Goal: Task Accomplishment & Management: Use online tool/utility

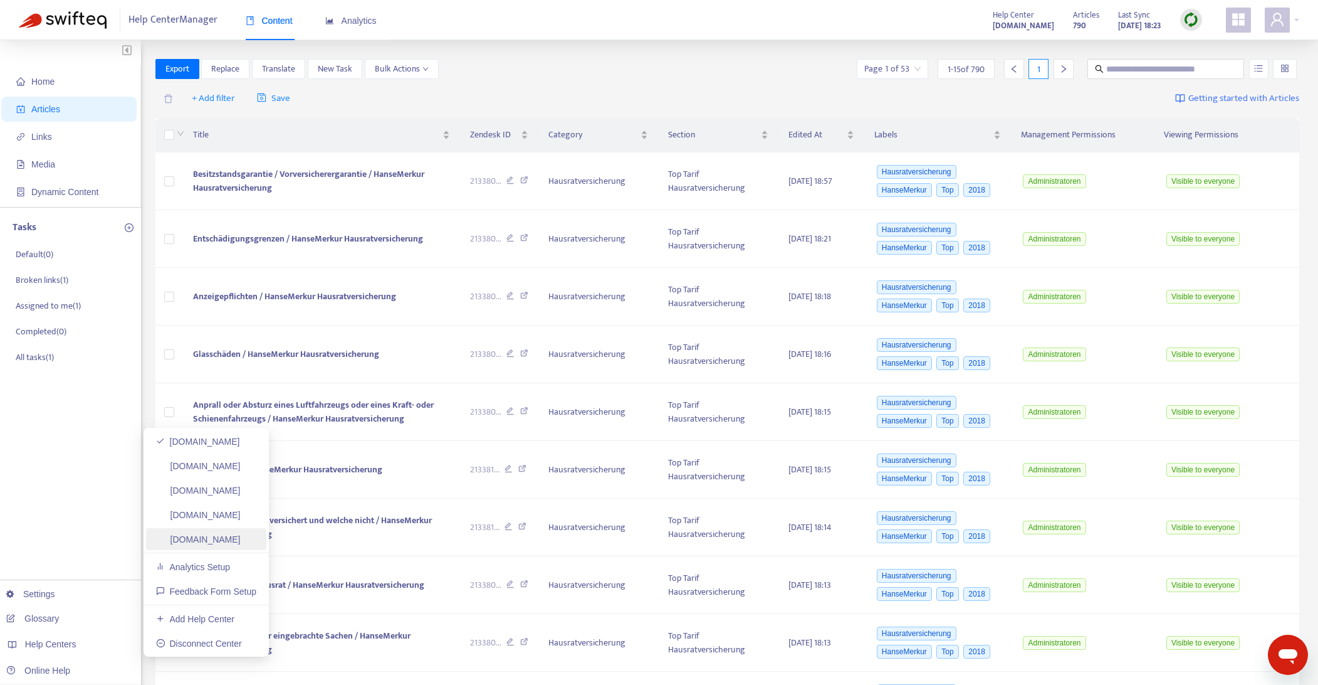
click at [219, 543] on link "[DOMAIN_NAME]" at bounding box center [198, 539] width 85 height 10
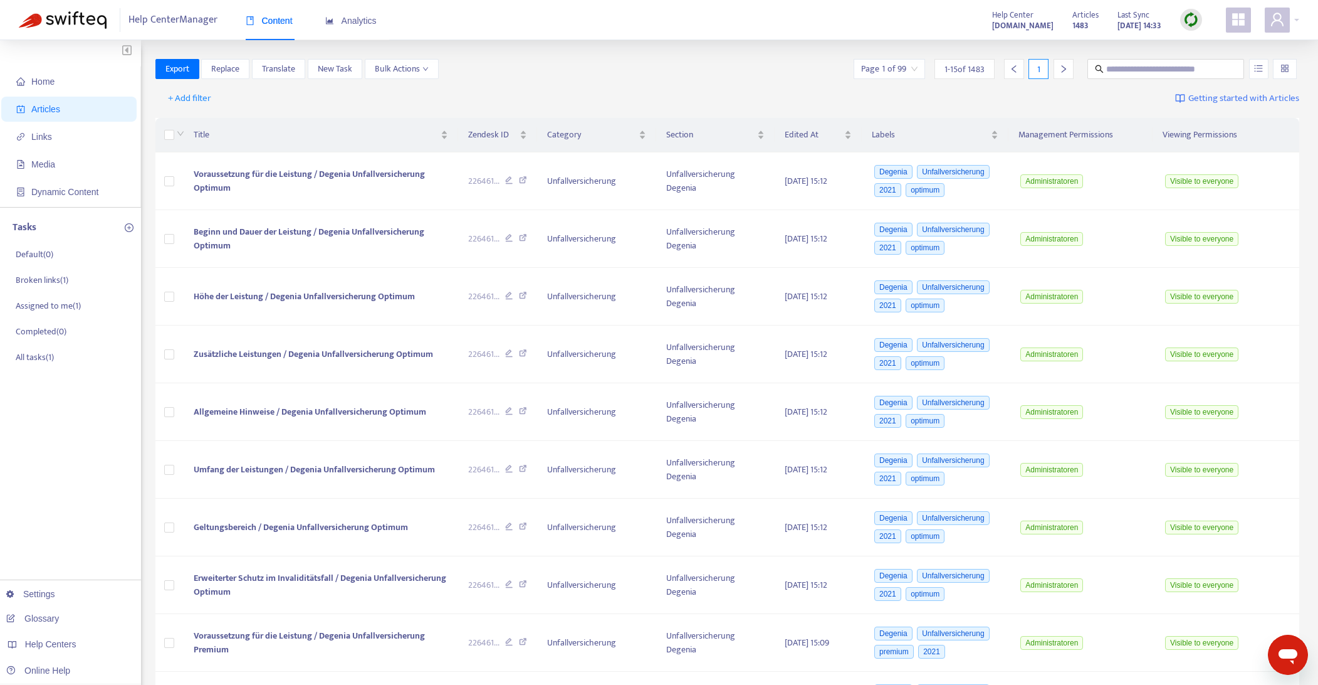
click at [1196, 21] on img at bounding box center [1192, 20] width 16 height 16
click at [1215, 62] on link "Full Sync" at bounding box center [1213, 65] width 45 height 14
click at [196, 98] on span "+ Add filter" at bounding box center [189, 98] width 43 height 15
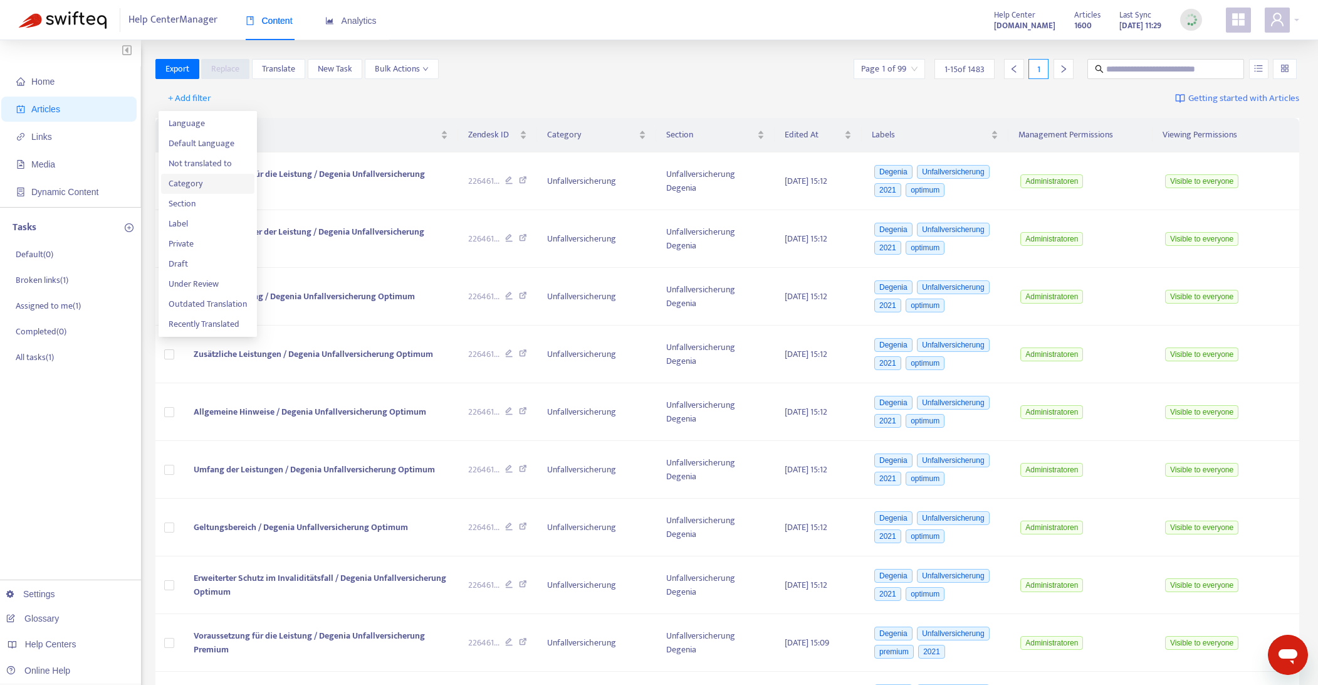
click at [188, 184] on span "Category" at bounding box center [208, 184] width 78 height 14
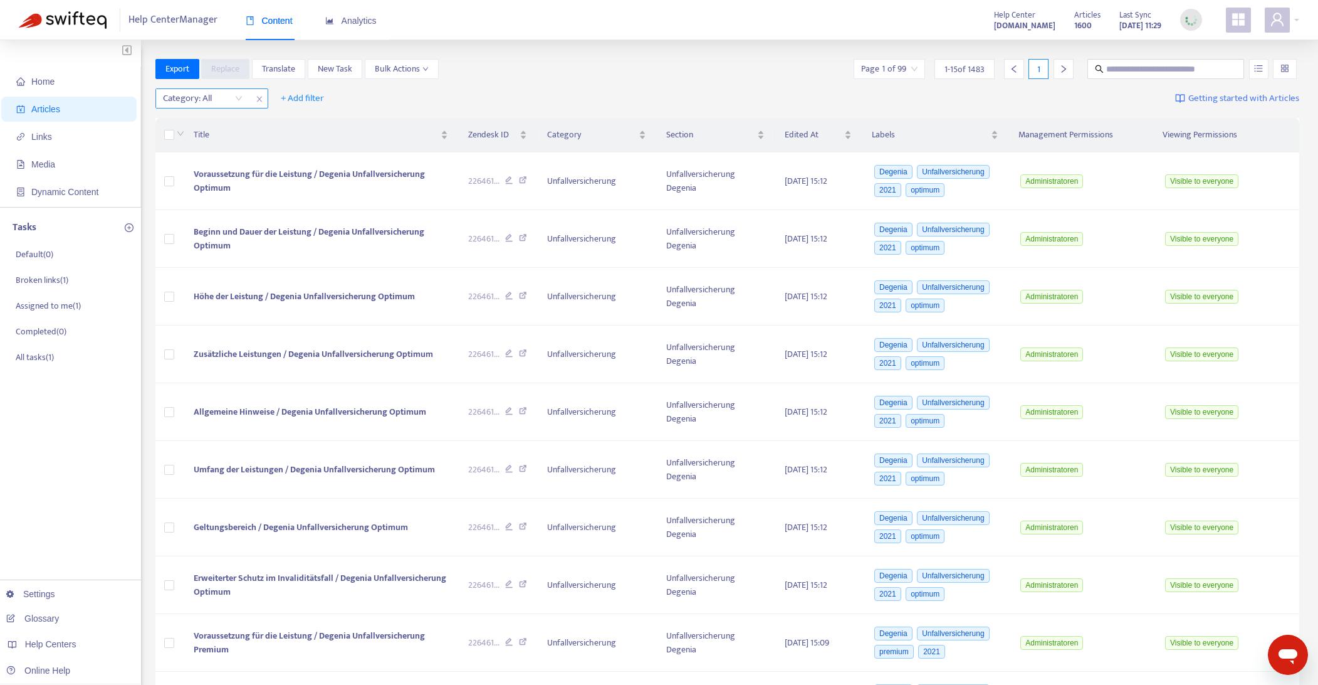
click at [240, 97] on div "Category: All" at bounding box center [202, 98] width 93 height 19
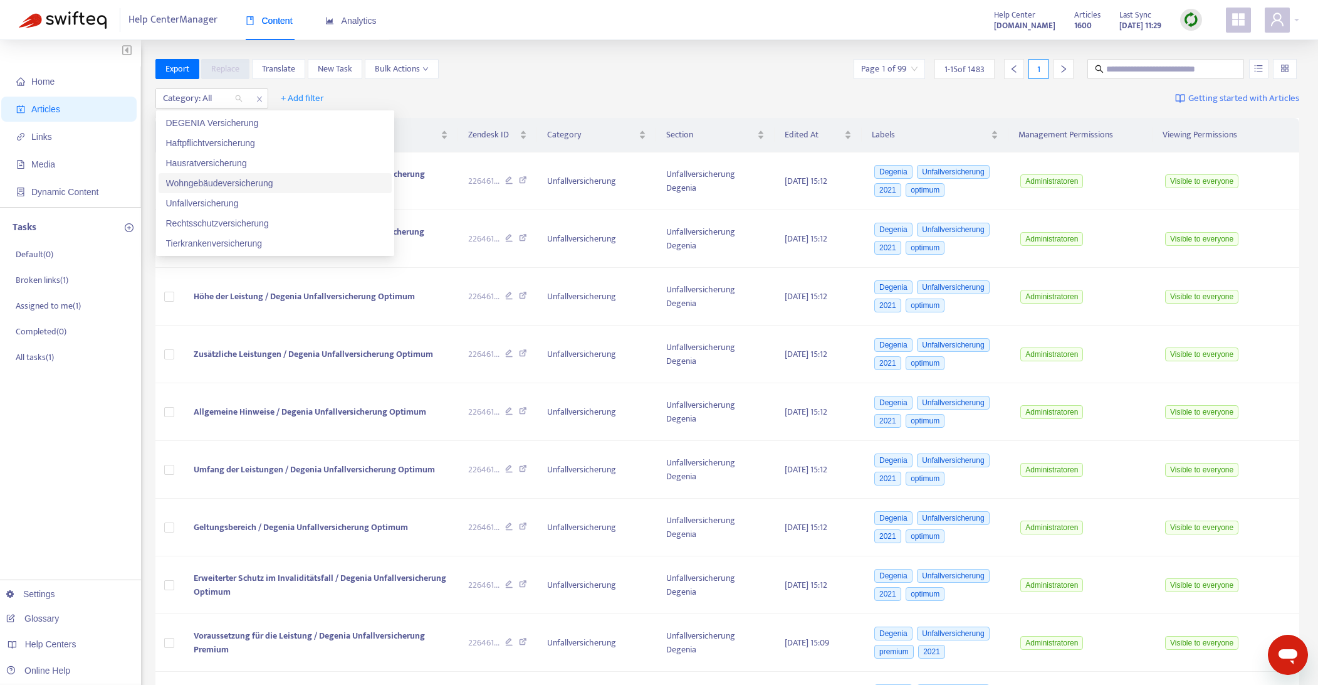
click at [223, 181] on div "Wohngebäudeversicherung" at bounding box center [275, 183] width 218 height 14
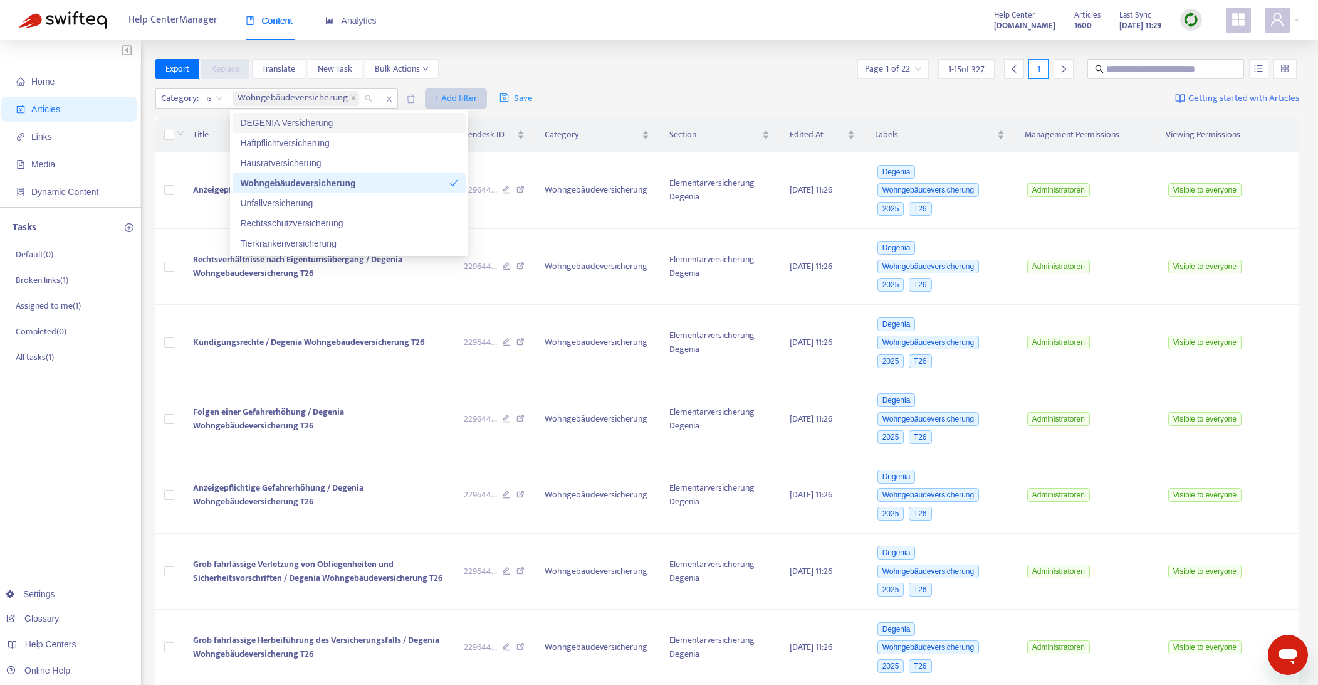
click at [458, 95] on span "+ Add filter" at bounding box center [455, 98] width 43 height 15
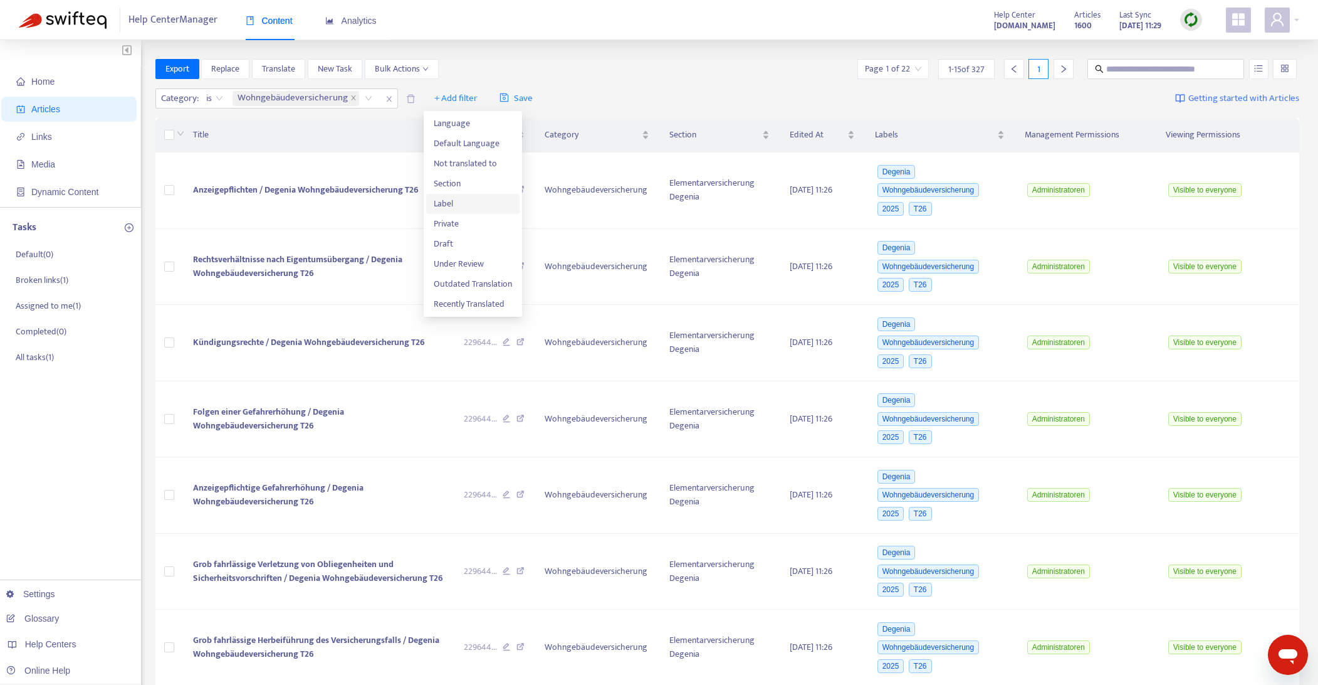
click at [441, 202] on span "Label" at bounding box center [473, 204] width 78 height 14
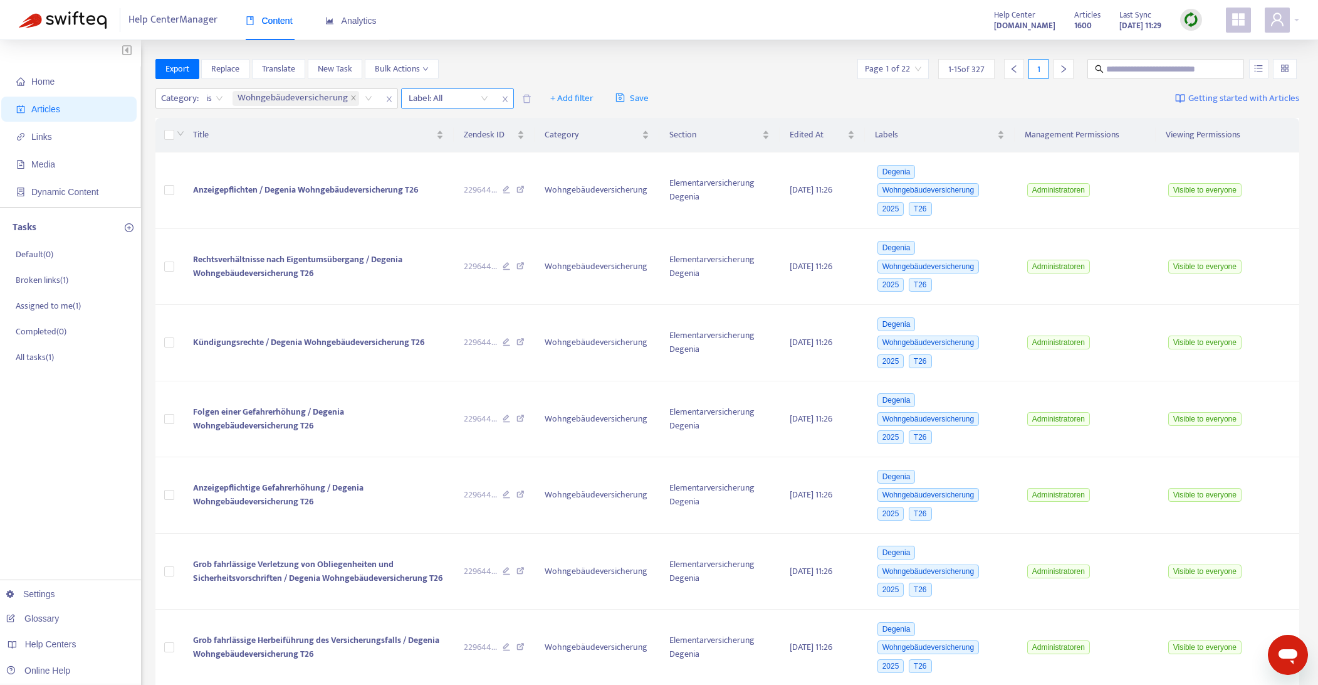
click at [486, 100] on div "Label: All" at bounding box center [448, 98] width 93 height 19
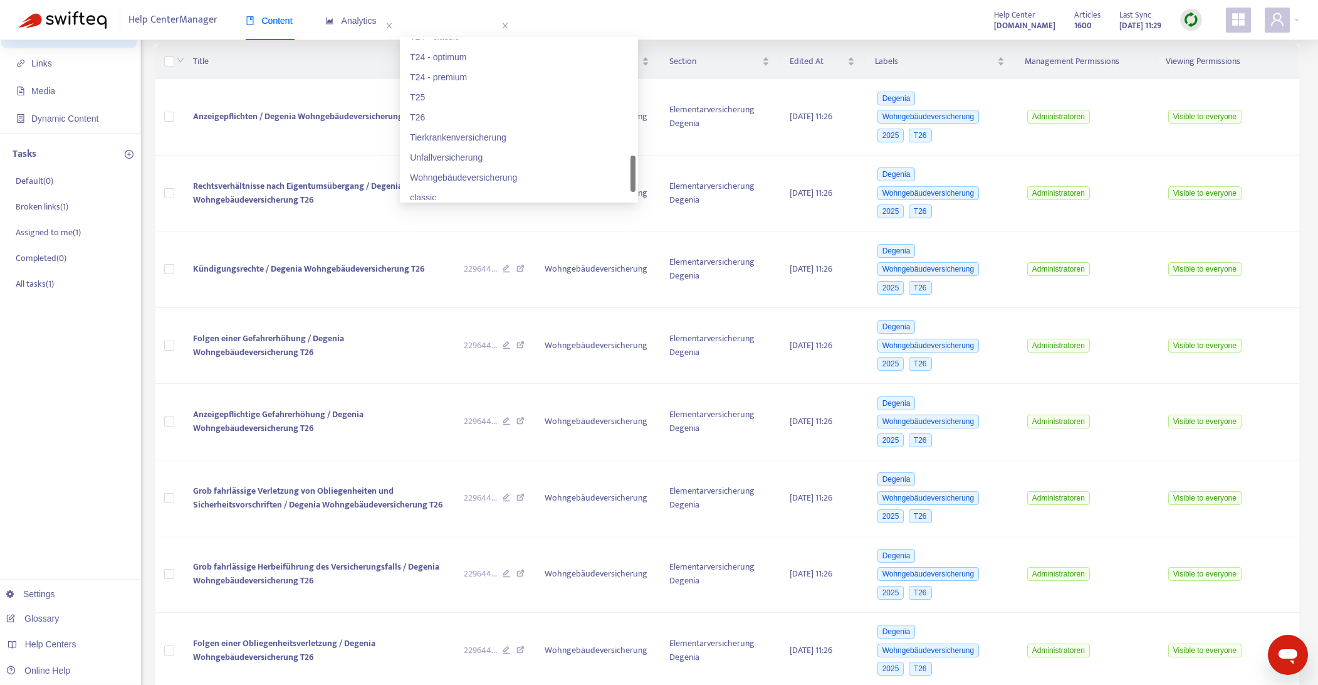
scroll to position [670, 0]
click at [427, 120] on div "T26" at bounding box center [519, 117] width 218 height 14
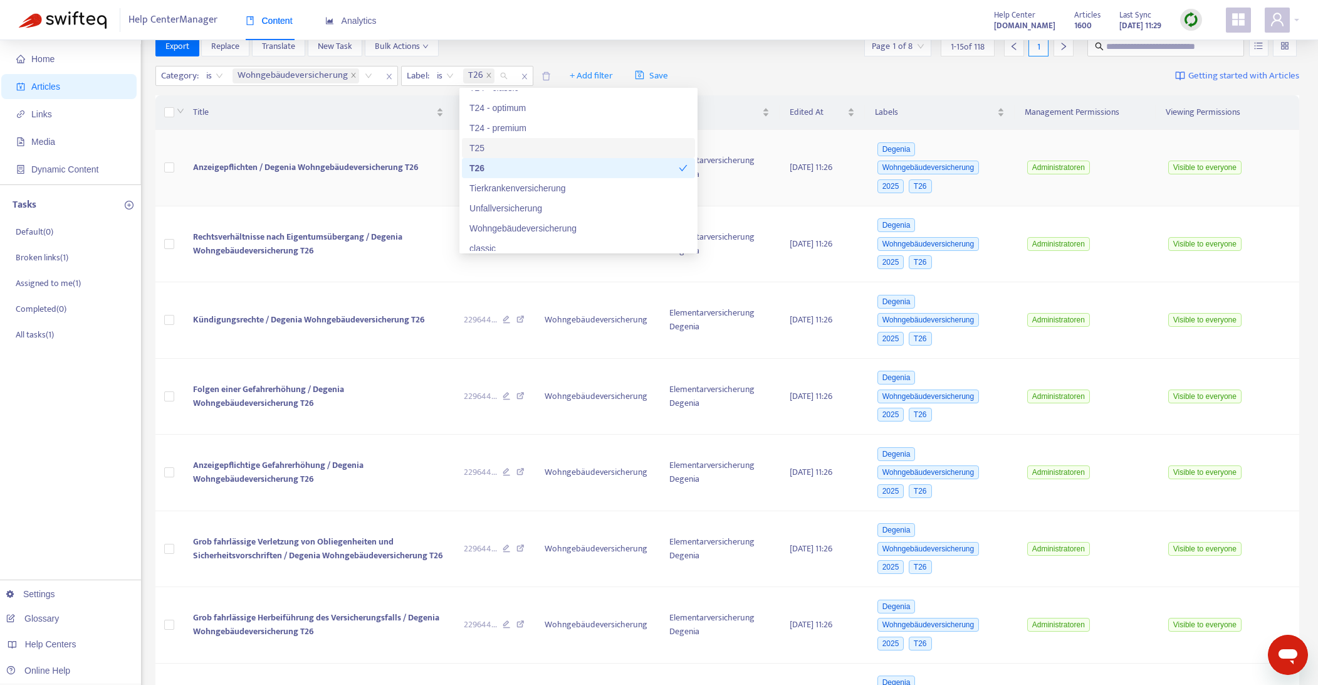
scroll to position [0, 0]
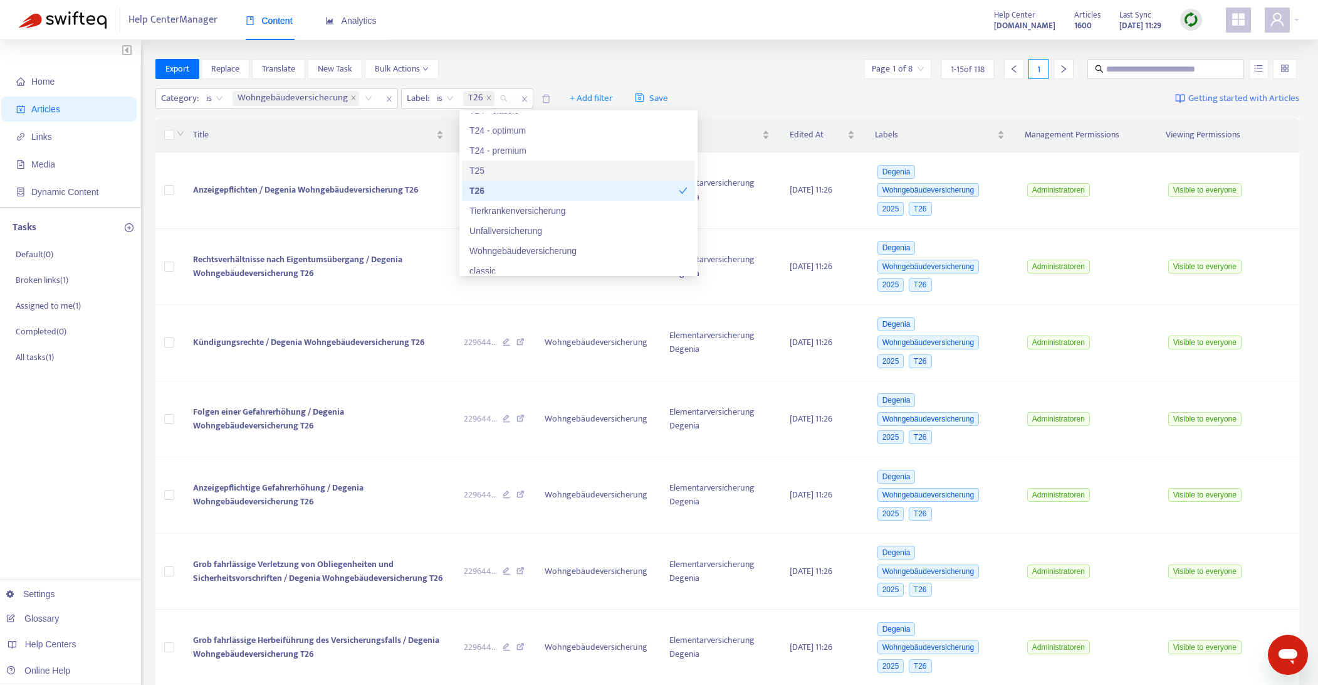
drag, startPoint x: 539, startPoint y: 68, endPoint x: 368, endPoint y: 77, distance: 171.4
click at [539, 68] on div "Export Replace Translate New Task Bulk Actions Page 1 of 8 1 - 15 of 118 1" at bounding box center [727, 69] width 1145 height 20
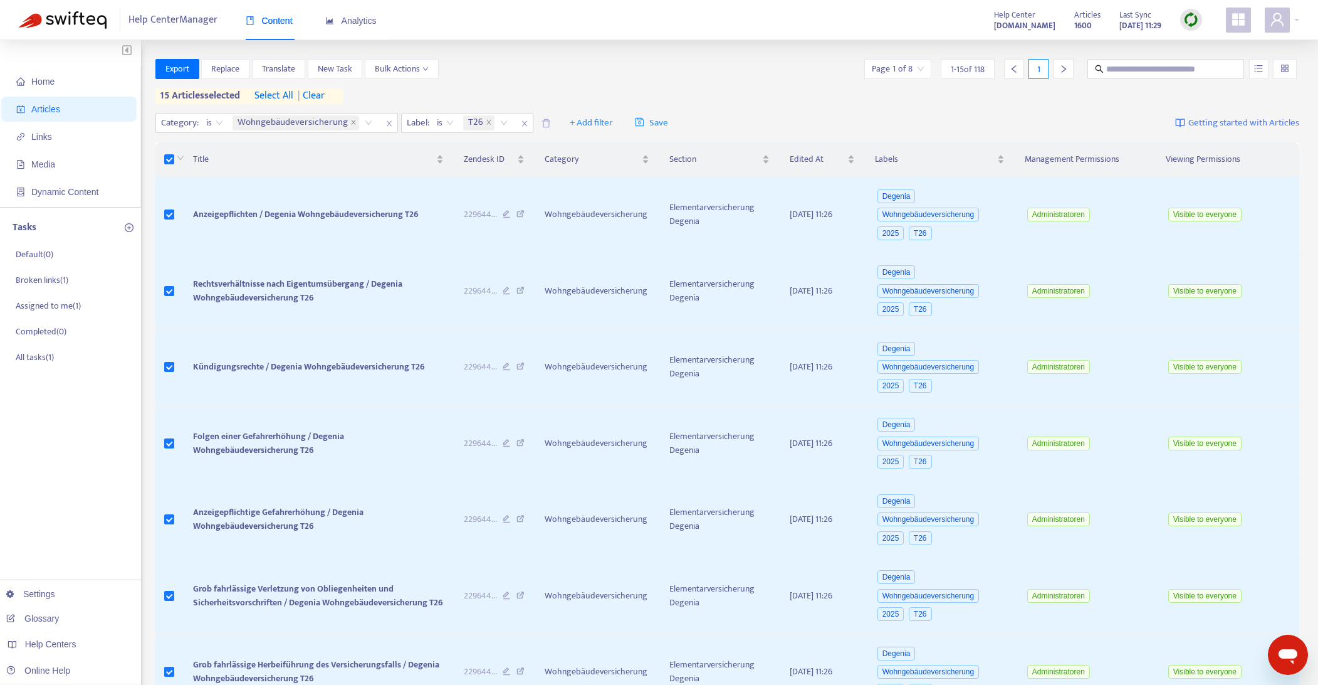
click at [274, 98] on span "select all" at bounding box center [274, 95] width 39 height 15
click at [429, 71] on button "Bulk Actions" at bounding box center [402, 69] width 74 height 20
click at [419, 151] on span "Change Location" at bounding box center [406, 154] width 61 height 14
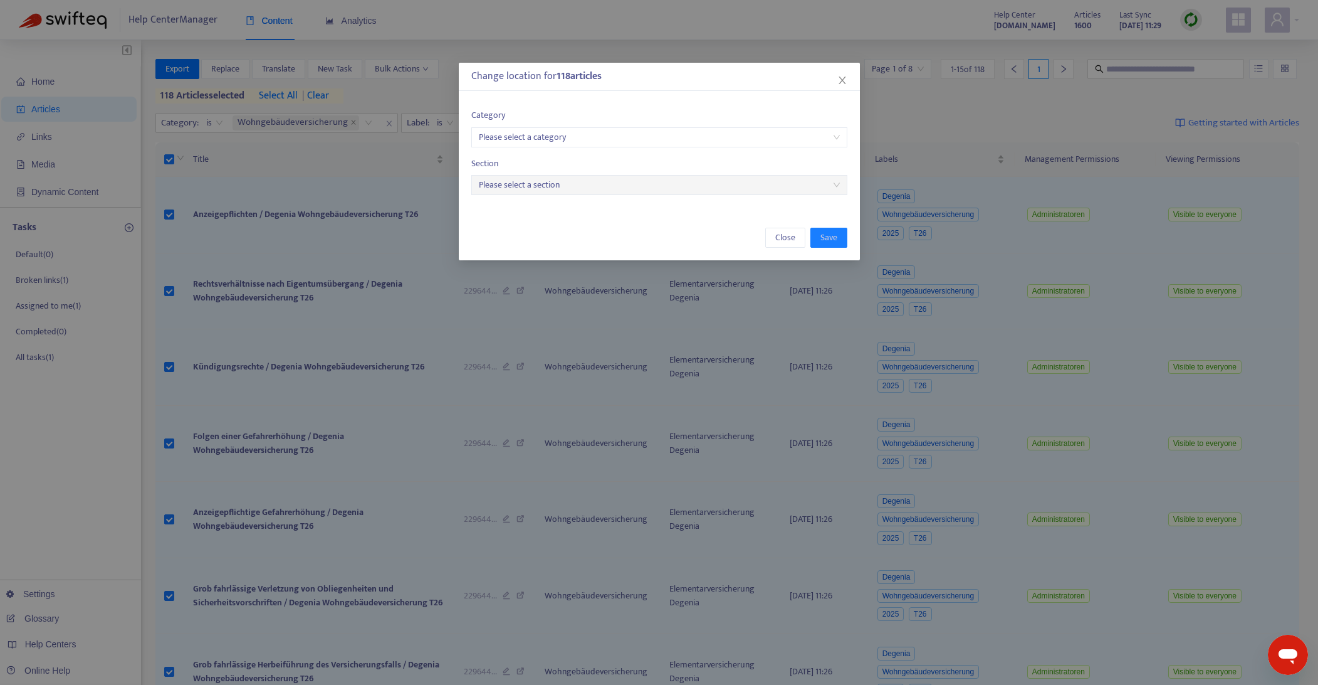
click at [587, 140] on input "search" at bounding box center [659, 137] width 361 height 19
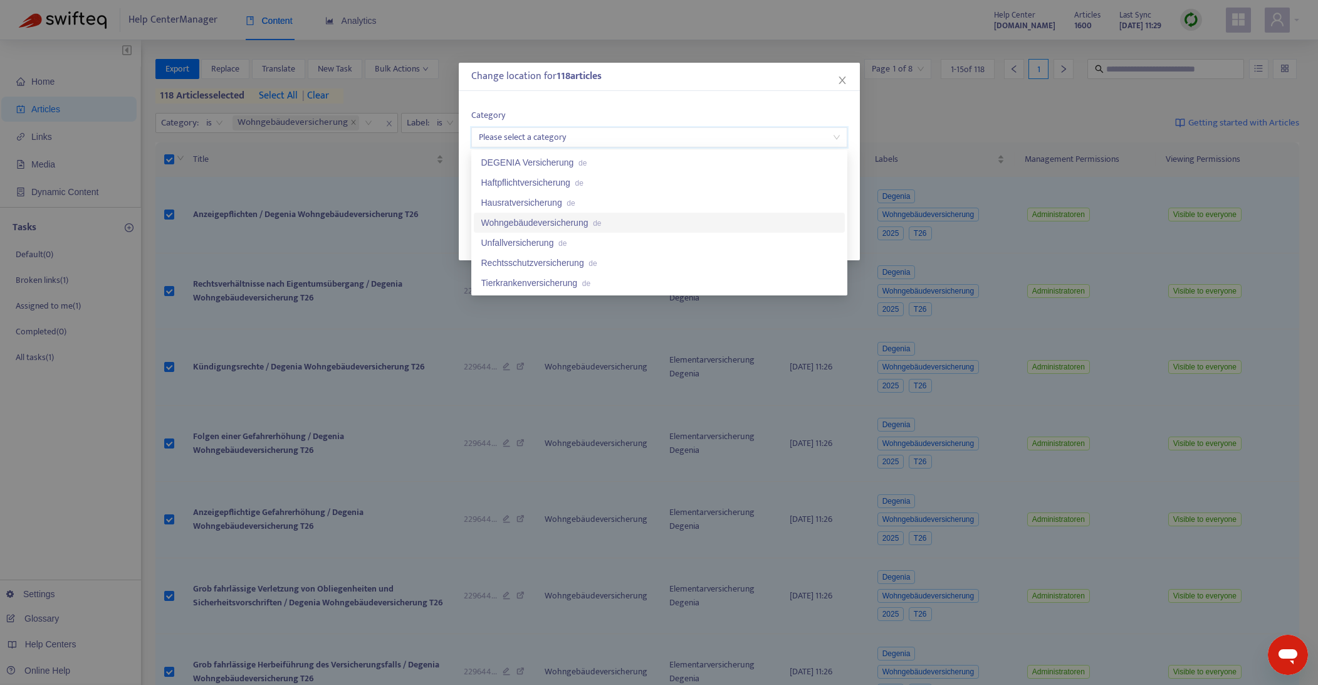
click at [553, 223] on div "Wohngebäudeversicherung de" at bounding box center [660, 223] width 356 height 14
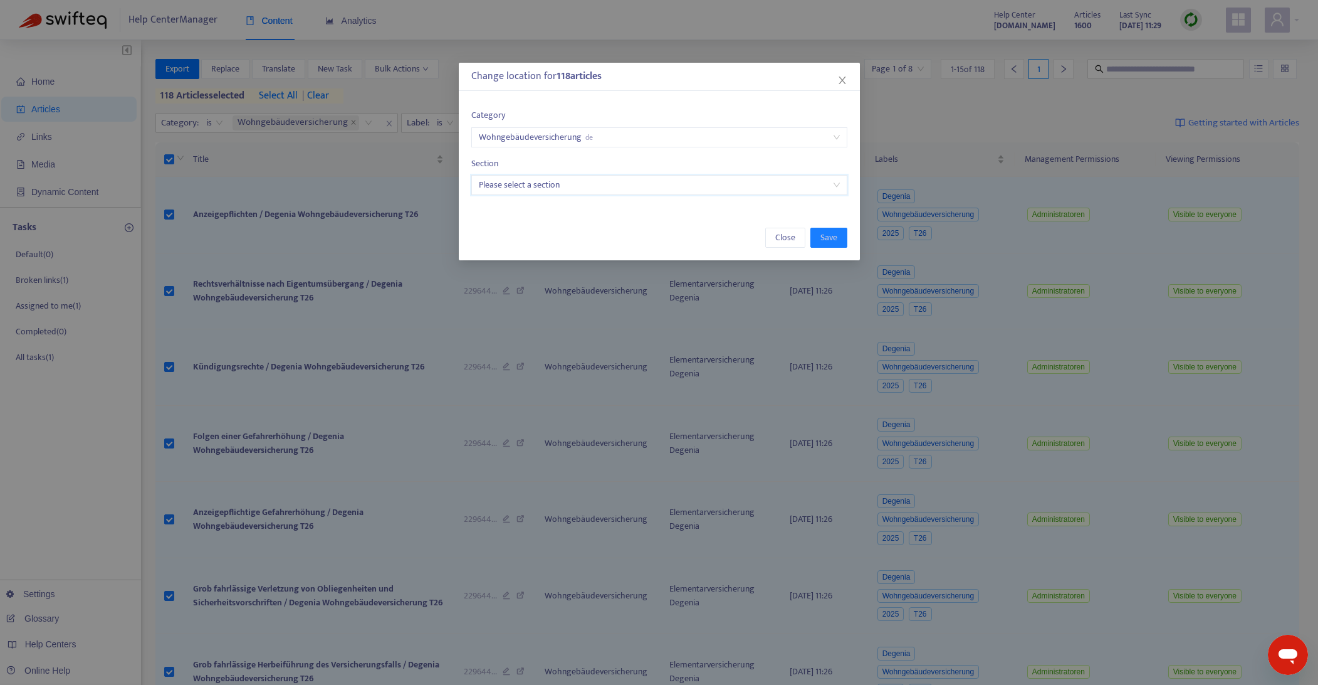
click at [574, 186] on input "search" at bounding box center [659, 185] width 361 height 19
click at [569, 212] on div "Wohngebäudeversicherung Degenia de" at bounding box center [660, 210] width 356 height 14
click at [826, 239] on span "Save" at bounding box center [829, 238] width 17 height 14
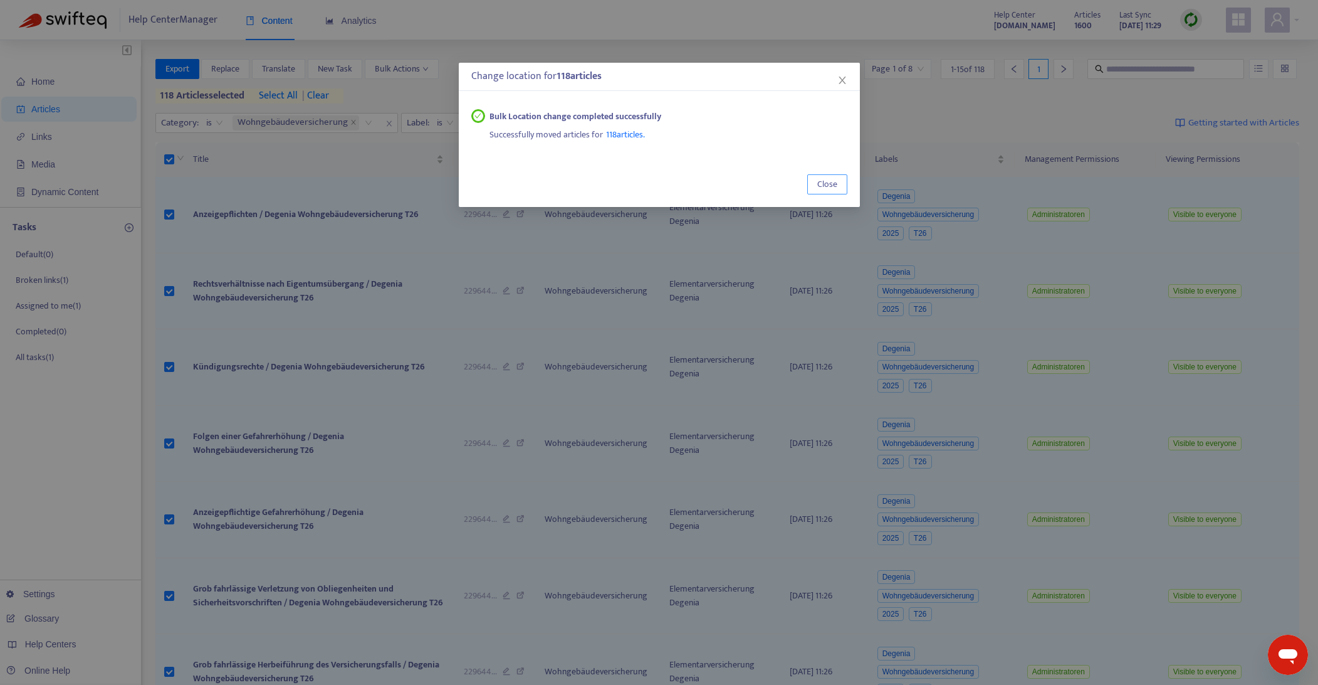
click at [826, 186] on span "Close" at bounding box center [828, 184] width 20 height 14
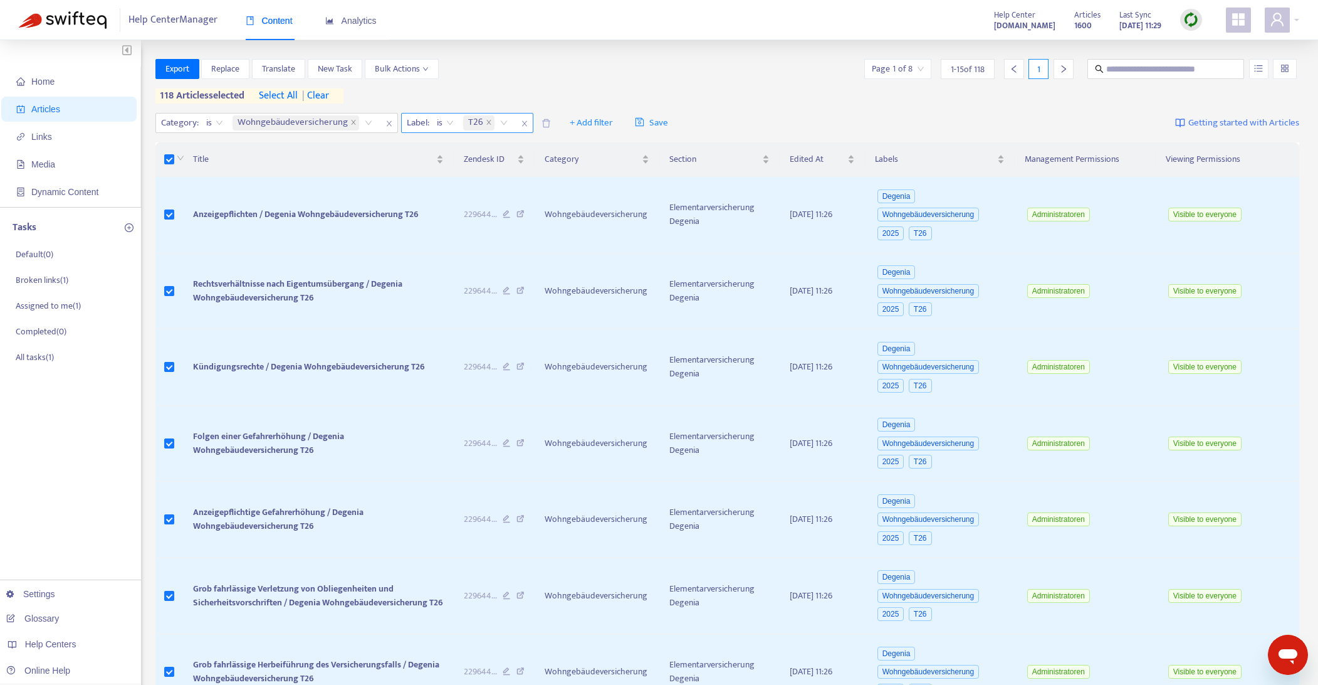
click at [523, 124] on icon "close" at bounding box center [524, 124] width 5 height 6
click at [445, 122] on span "+ Add filter" at bounding box center [455, 122] width 43 height 15
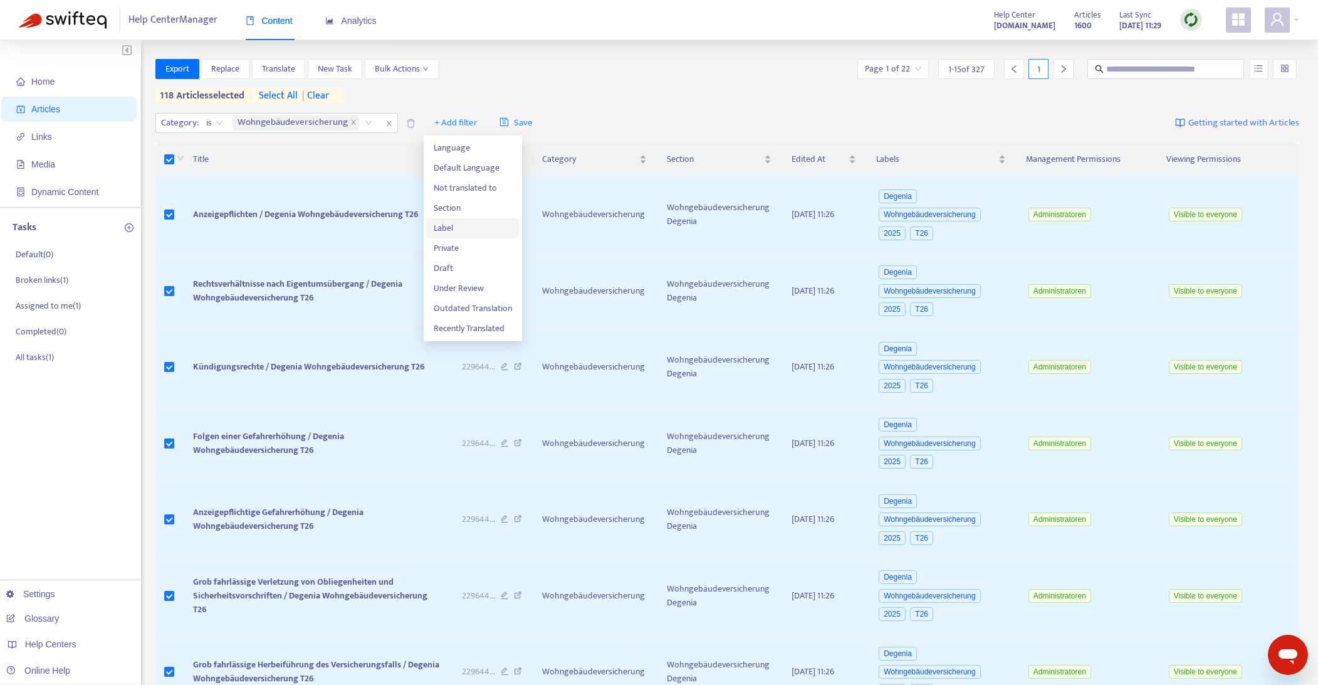
click at [448, 228] on span "Label" at bounding box center [473, 228] width 78 height 14
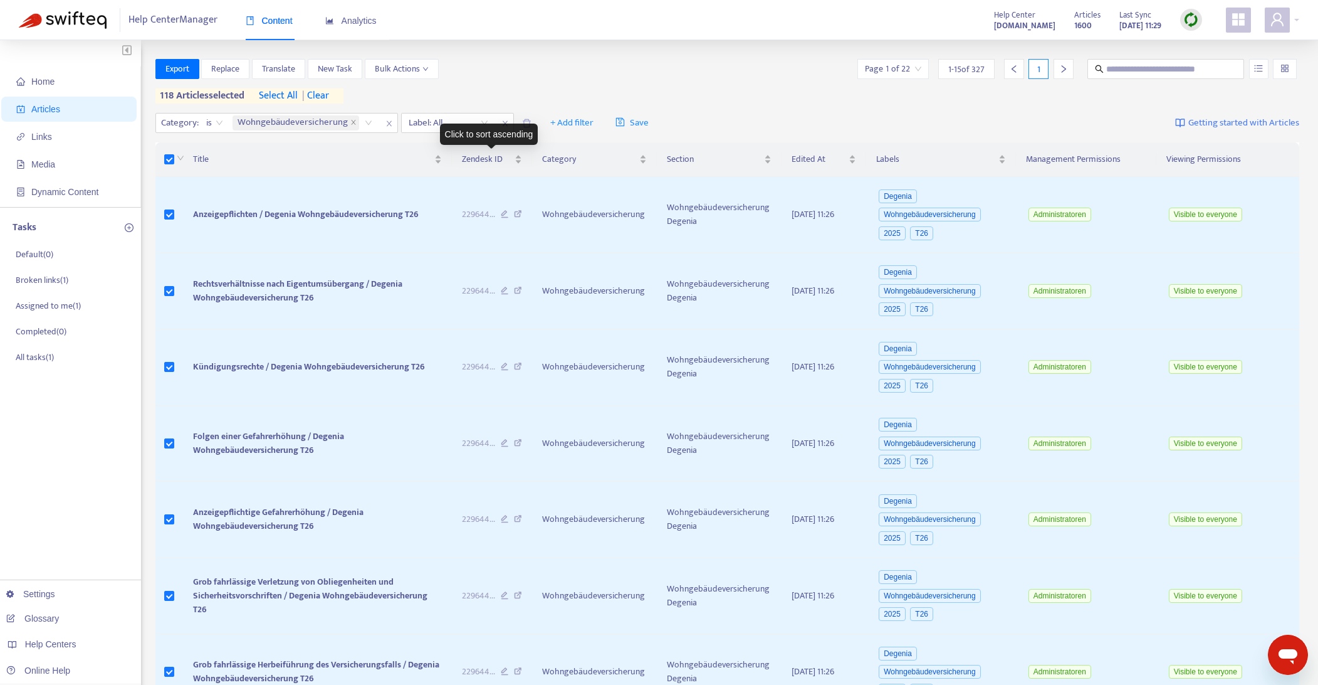
click at [482, 125] on div "Click to sort ascending" at bounding box center [489, 134] width 98 height 21
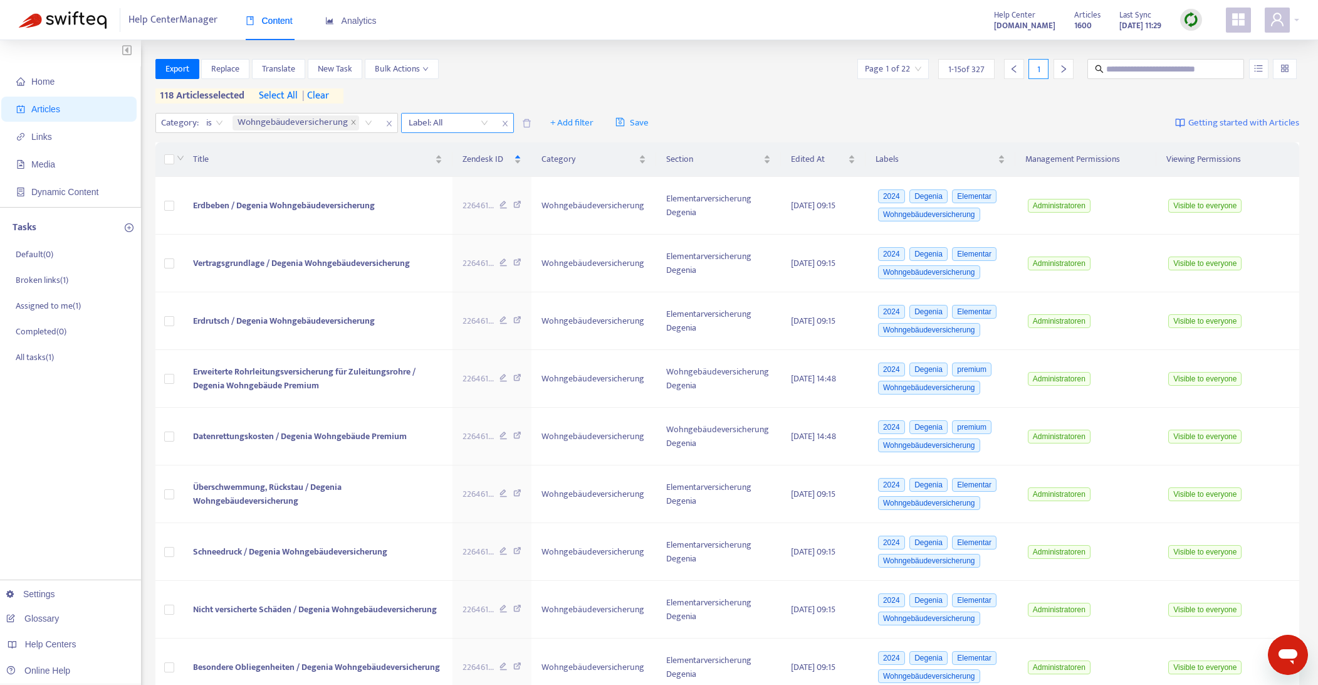
click at [482, 122] on div "Label: All" at bounding box center [448, 122] width 93 height 19
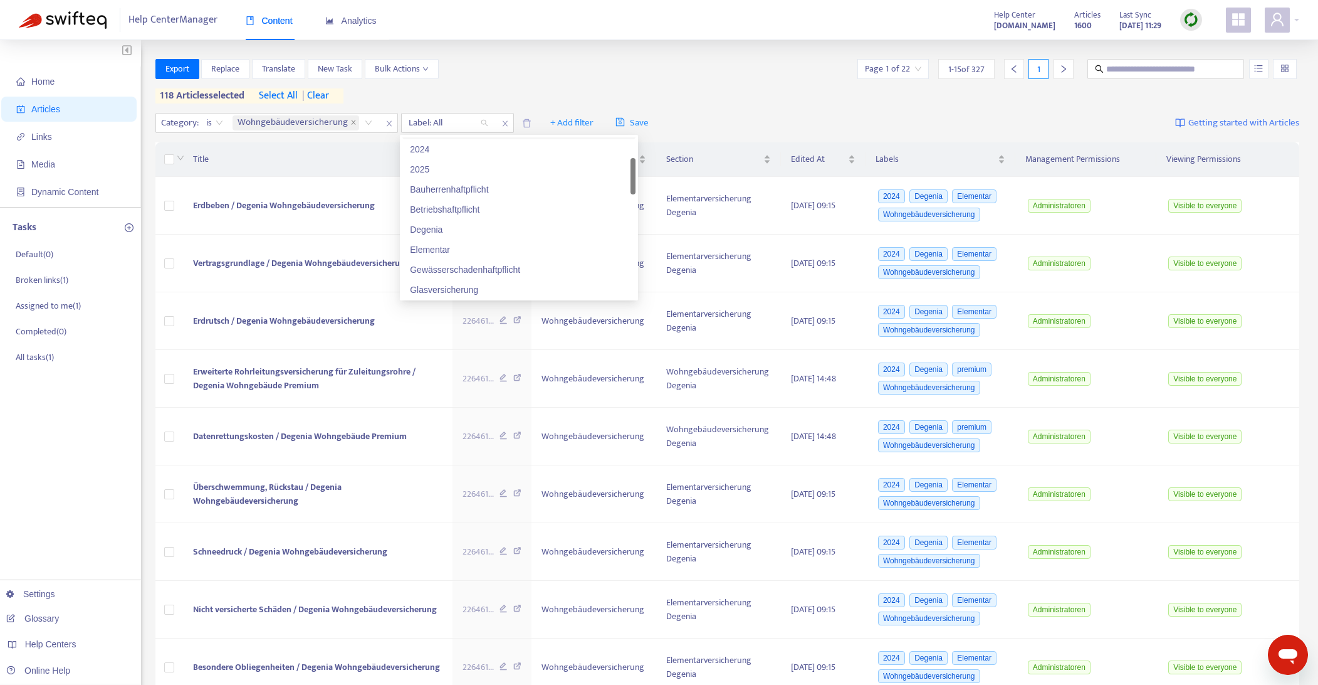
scroll to position [98, 0]
click at [443, 248] on div "Elementar" at bounding box center [519, 250] width 218 height 14
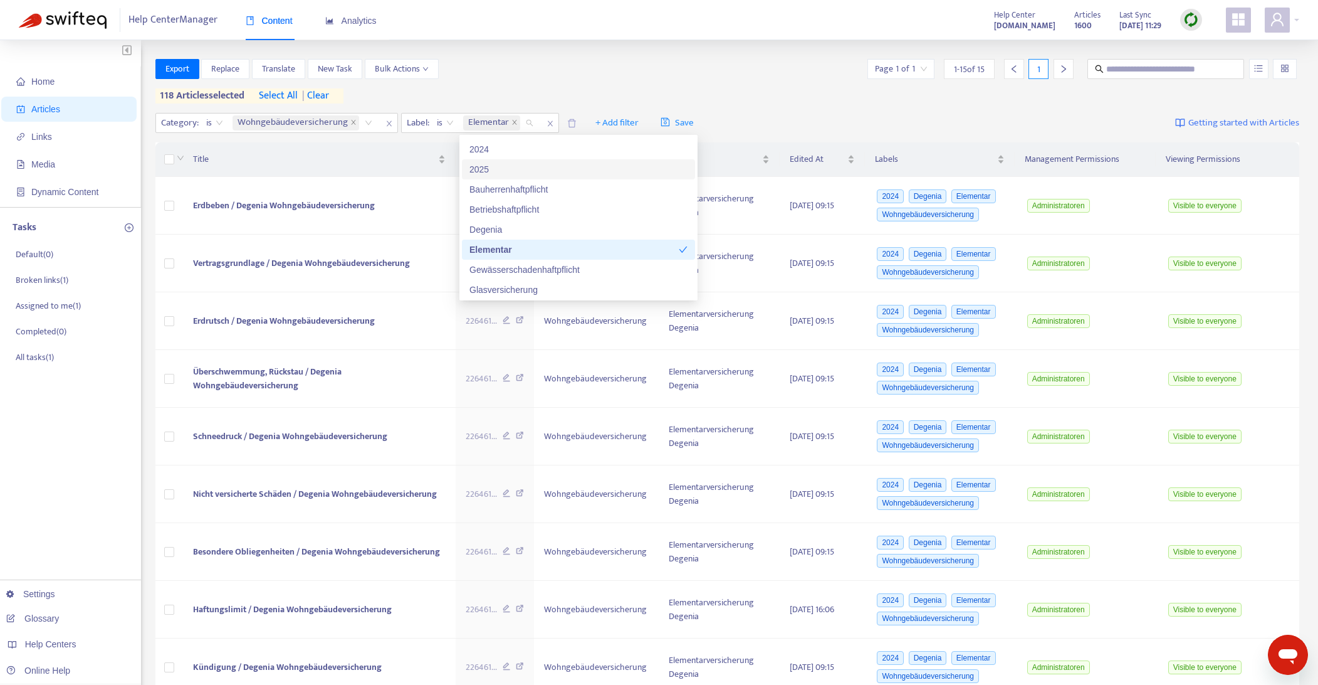
click at [563, 66] on div "Export Replace Translate New Task Bulk Actions Page 1 of 1 1 - 15 of 15 1" at bounding box center [727, 69] width 1145 height 20
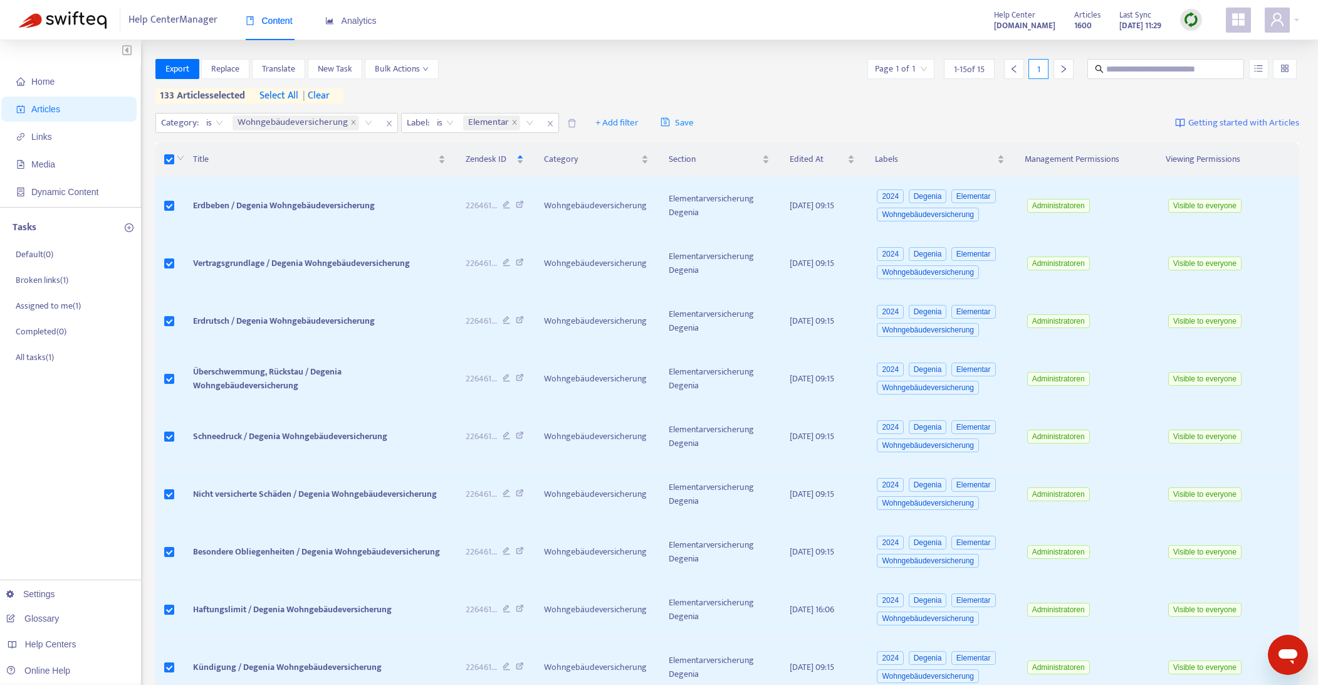
click at [278, 95] on span "select all" at bounding box center [279, 95] width 39 height 15
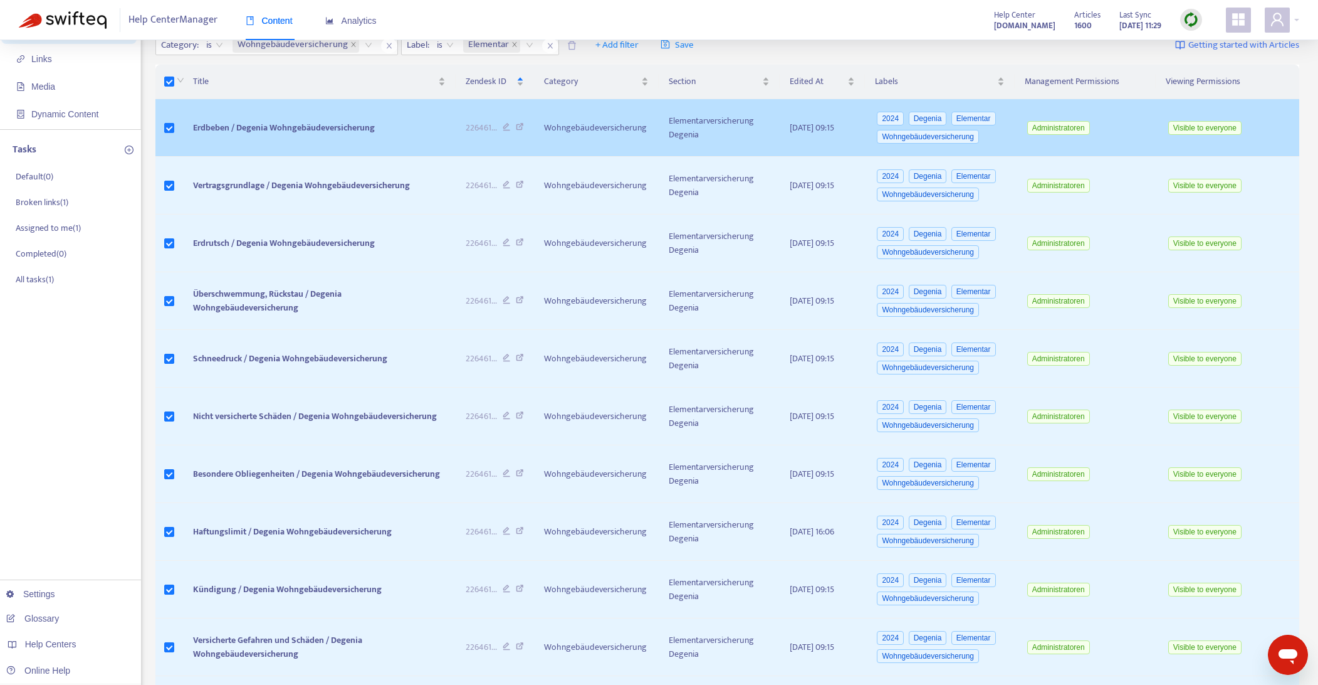
scroll to position [0, 0]
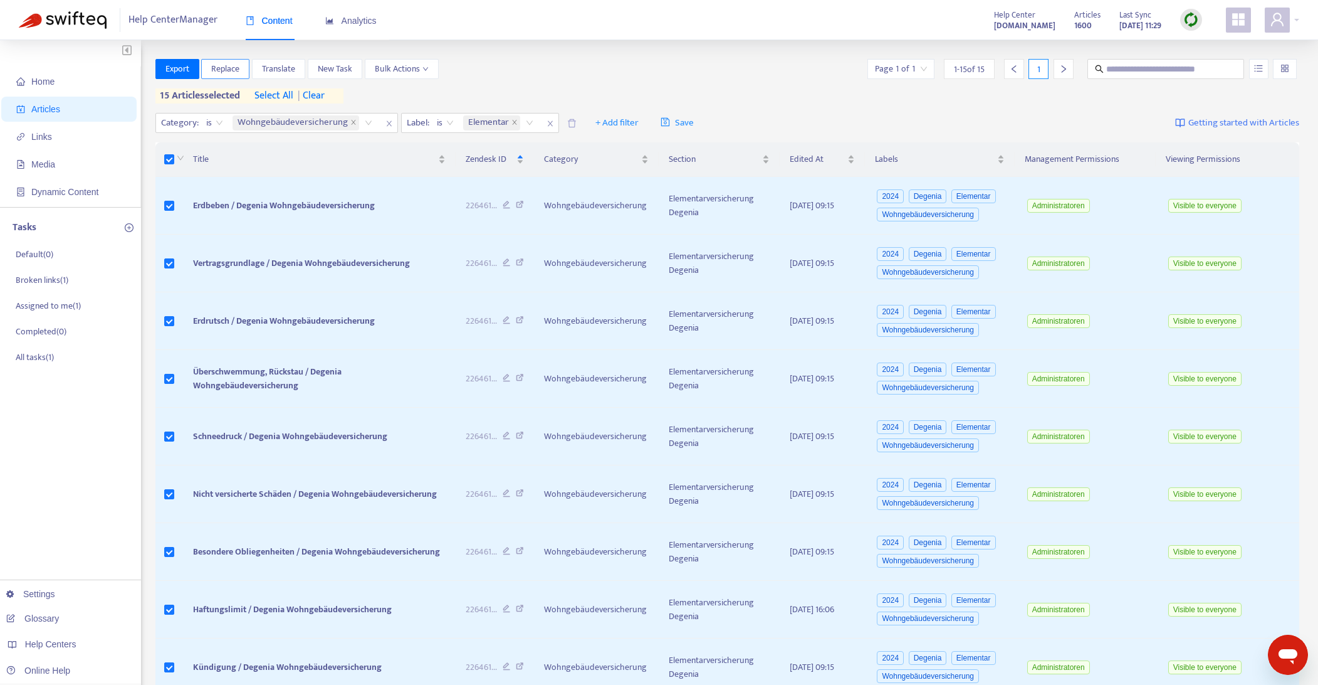
click at [222, 70] on span "Replace" at bounding box center [225, 69] width 28 height 14
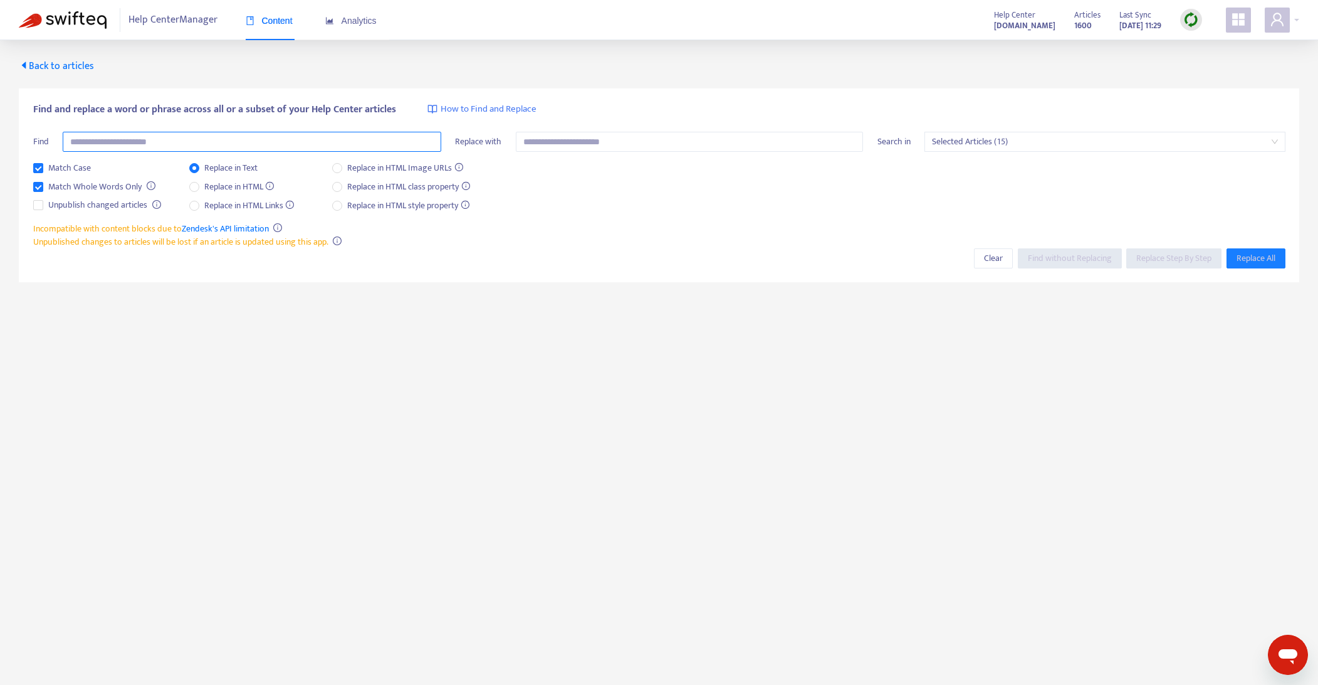
click at [162, 136] on input "text" at bounding box center [252, 142] width 379 height 20
paste input "**********"
type input "**********"
click at [641, 143] on input "text" at bounding box center [690, 142] width 348 height 20
paste input "**********"
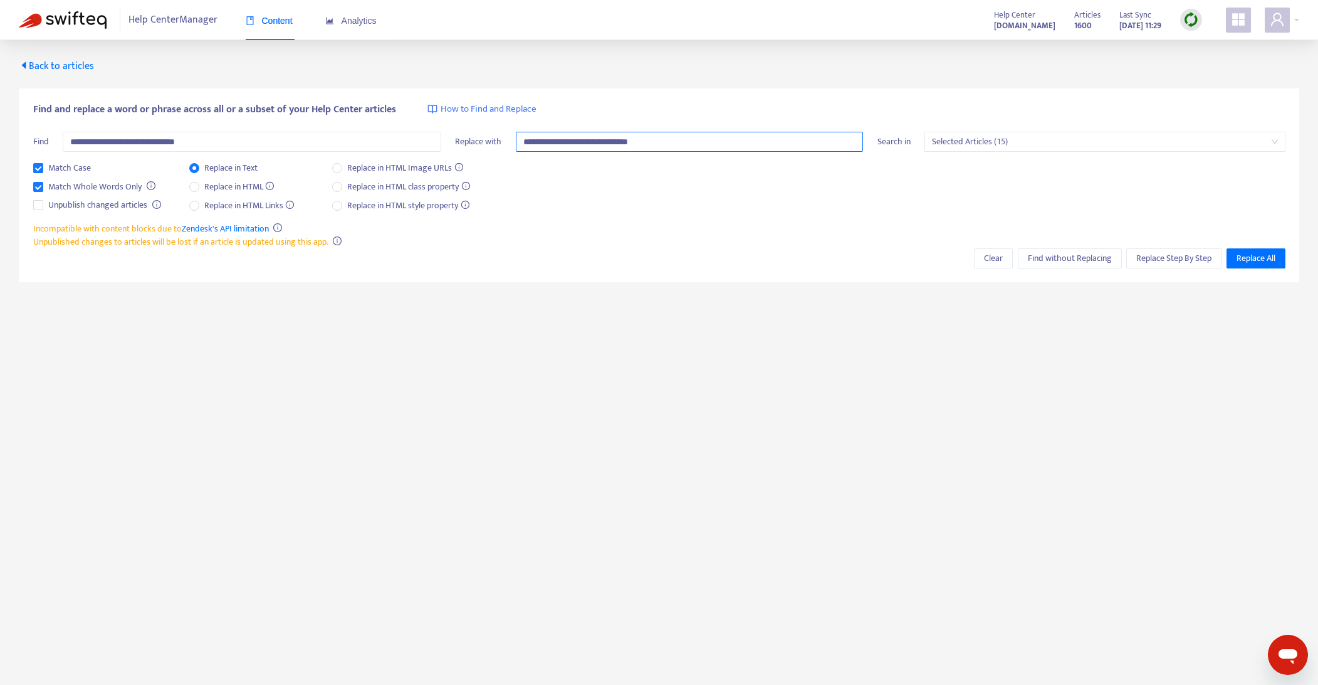
click at [623, 142] on input "**********" at bounding box center [690, 142] width 348 height 20
type input "**********"
click at [1261, 259] on span "Replace All" at bounding box center [1256, 258] width 39 height 14
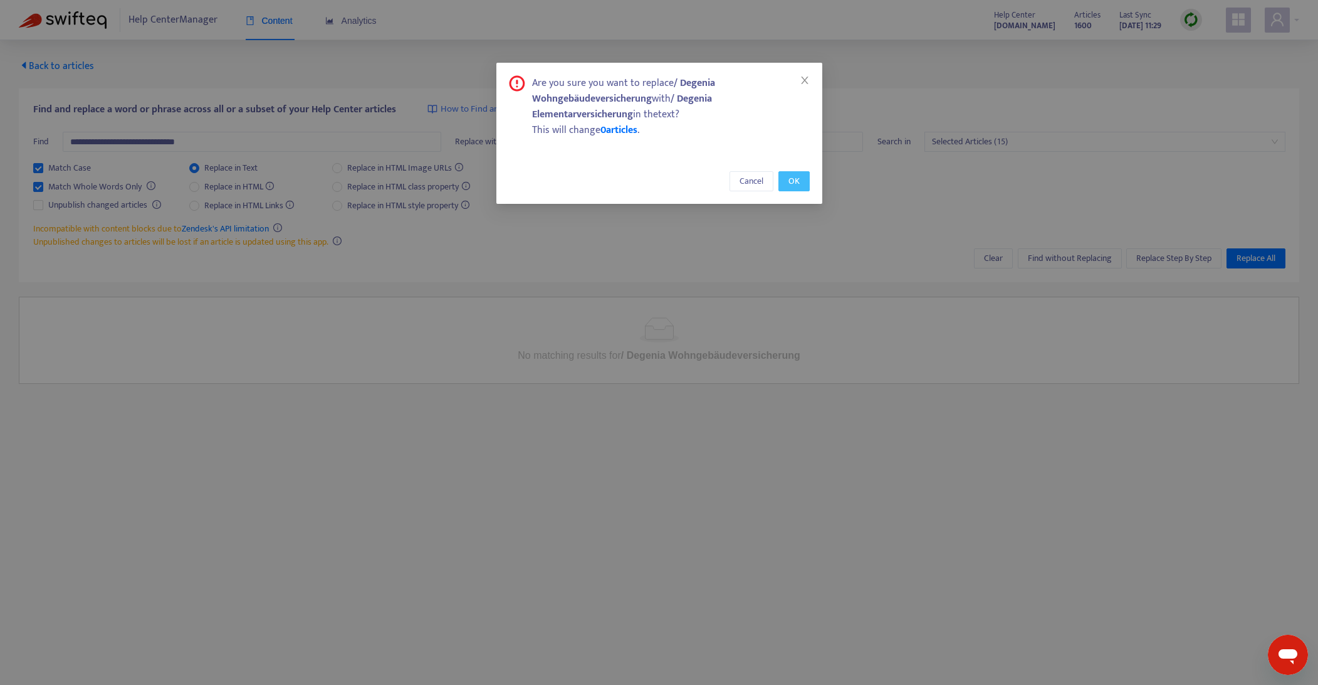
click at [794, 186] on span "OK" at bounding box center [794, 181] width 11 height 14
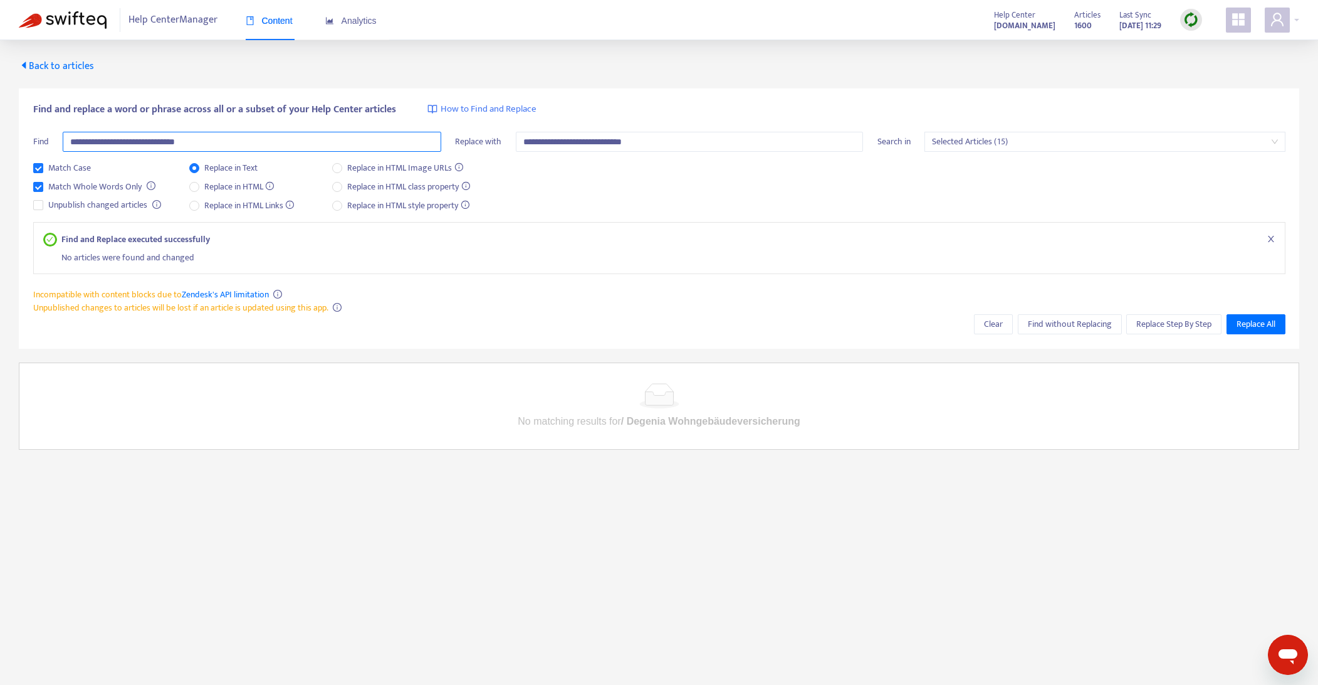
drag, startPoint x: 78, startPoint y: 141, endPoint x: 50, endPoint y: 138, distance: 27.8
click at [50, 138] on div "**********" at bounding box center [237, 146] width 408 height 29
type input "**********"
drag, startPoint x: 529, startPoint y: 142, endPoint x: 490, endPoint y: 139, distance: 39.0
click at [490, 139] on div "**********" at bounding box center [659, 146] width 408 height 29
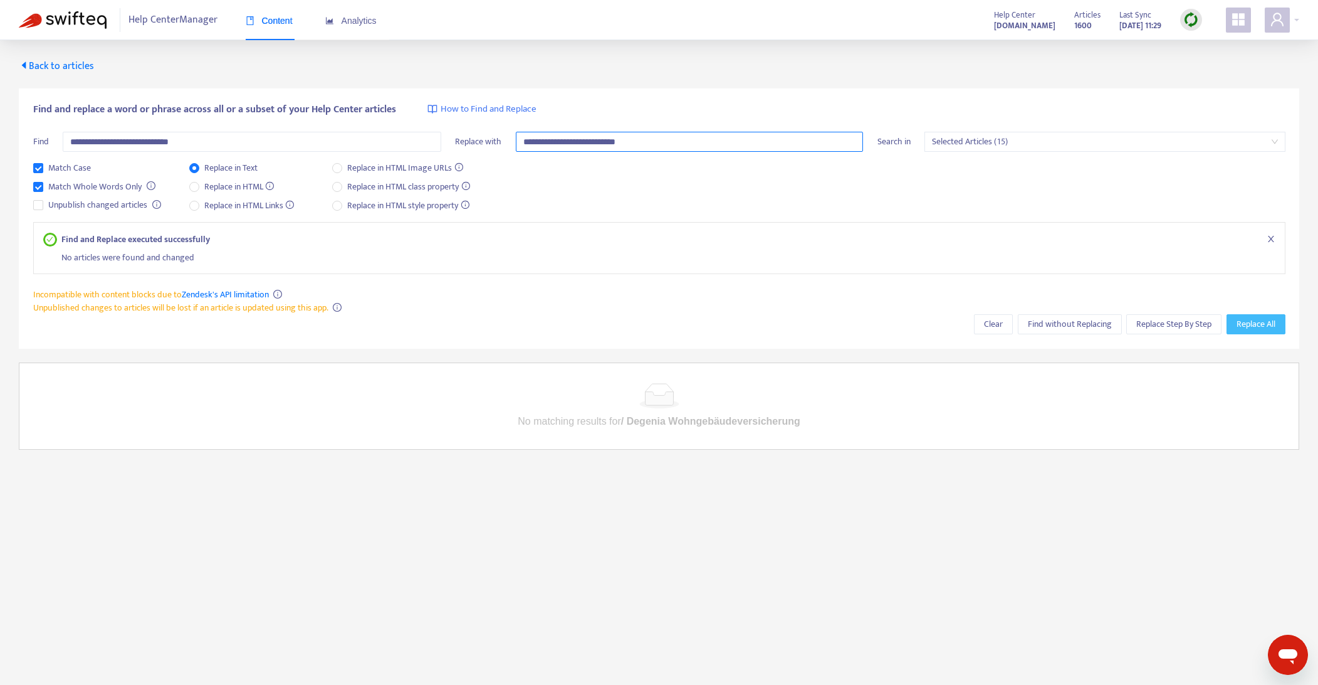
type input "**********"
click at [1266, 326] on span "Replace All" at bounding box center [1256, 324] width 39 height 14
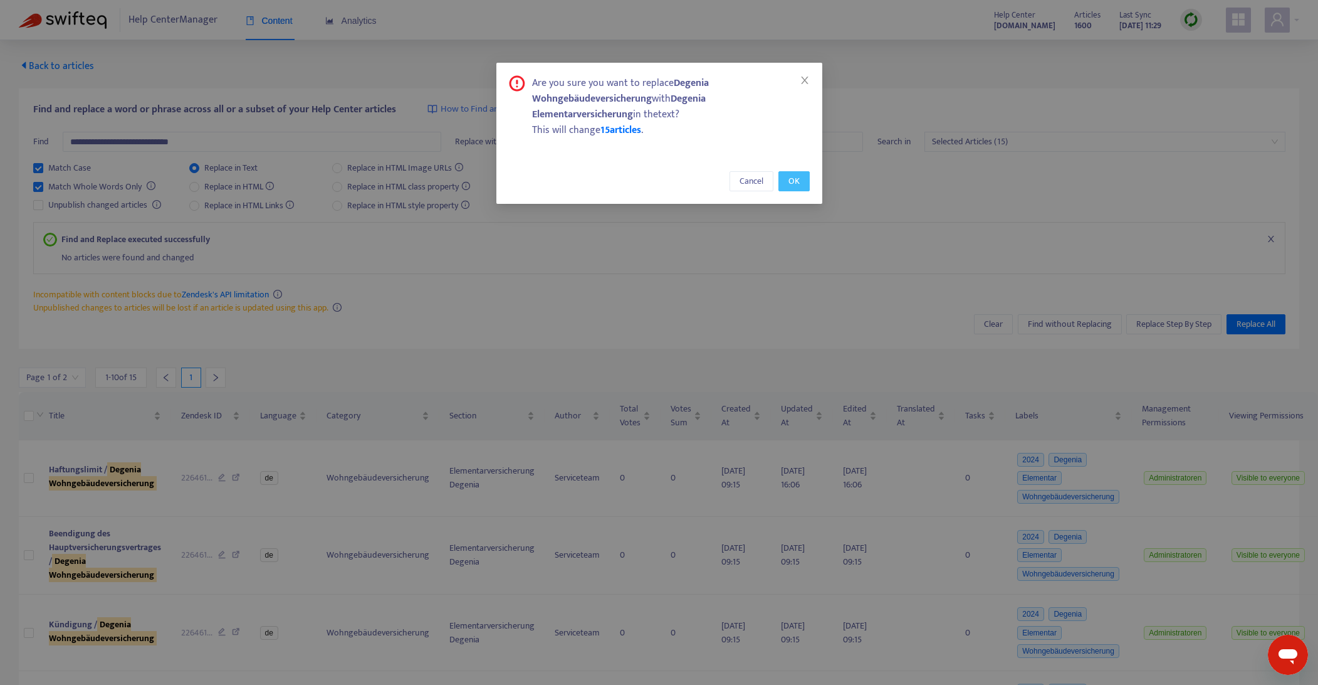
click at [789, 182] on span "OK" at bounding box center [794, 181] width 11 height 14
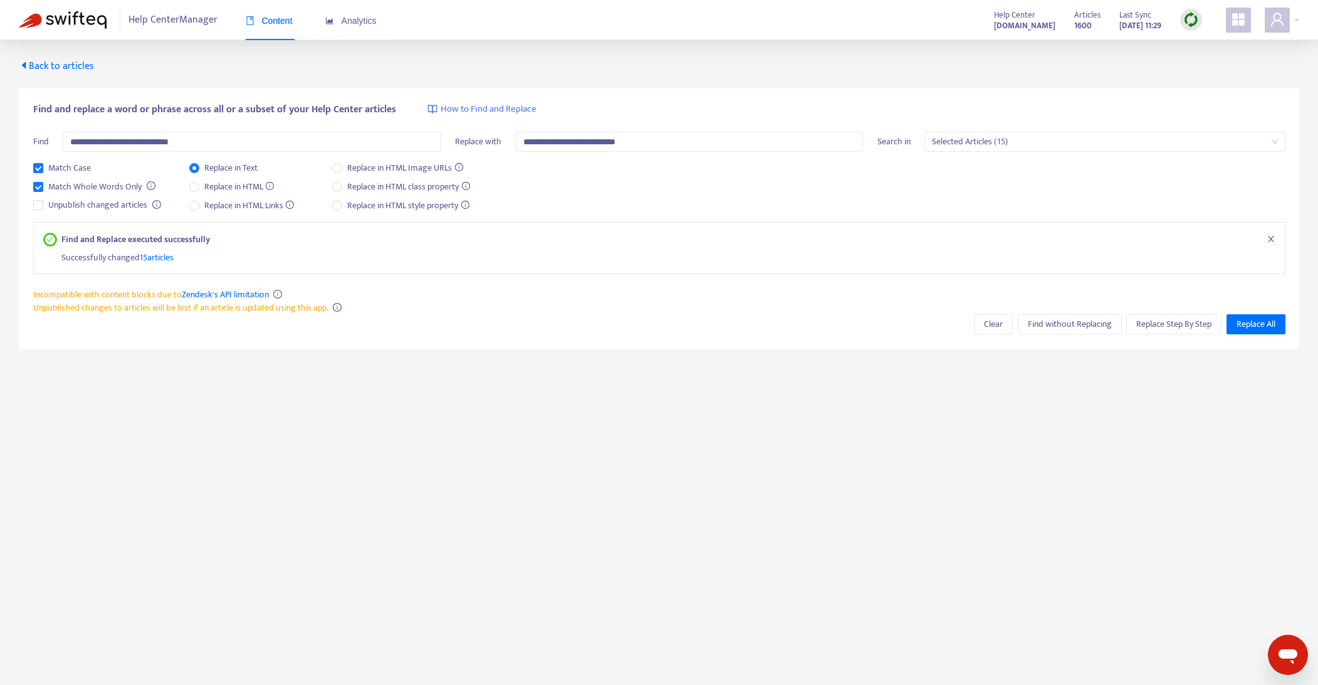
click at [64, 73] on span "Back to articles" at bounding box center [56, 66] width 75 height 17
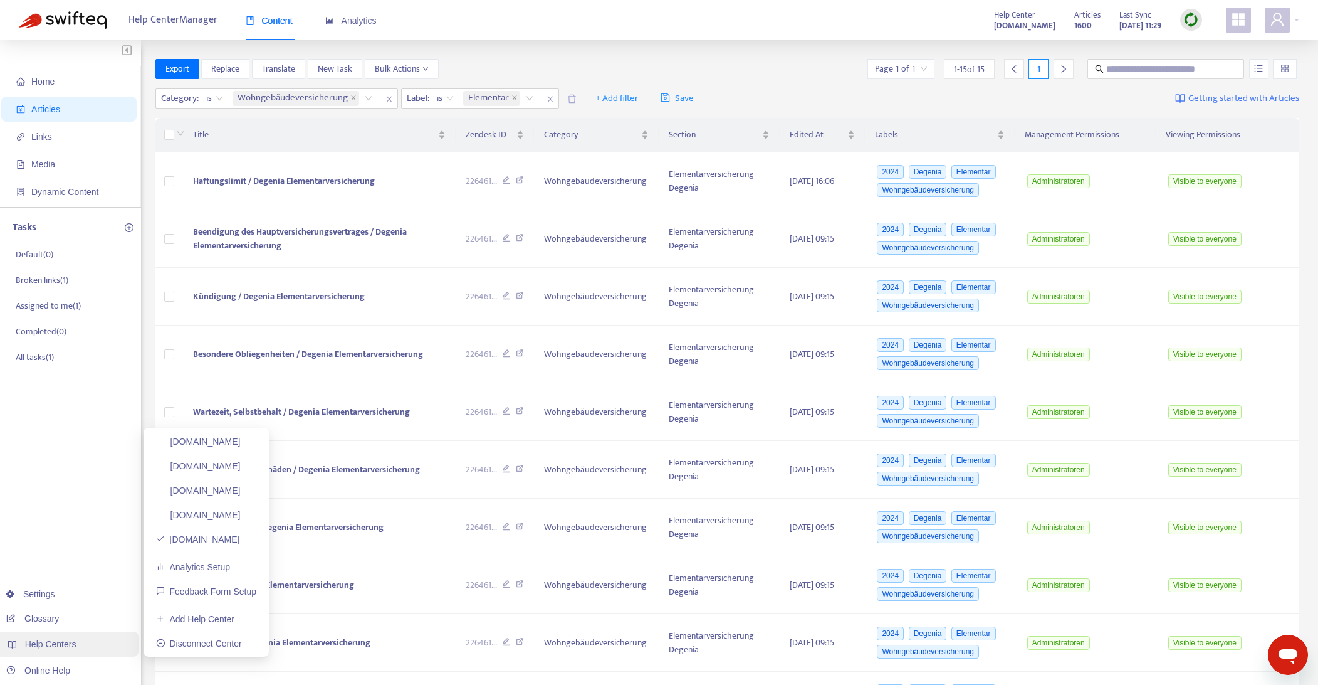
click at [60, 642] on span "Help Centers" at bounding box center [50, 644] width 51 height 10
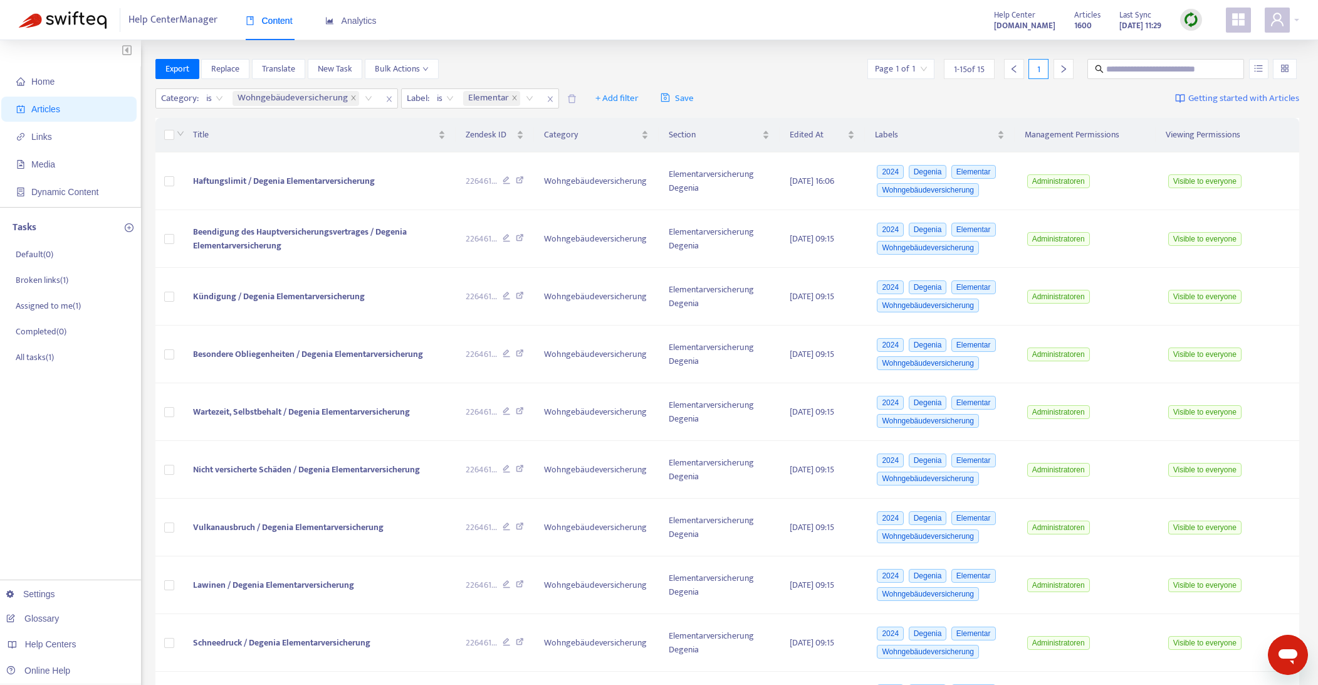
click at [545, 31] on div "Help Center Manager Content Analytics Help Center [DOMAIN_NAME] Articles 1600 L…" at bounding box center [659, 20] width 1318 height 40
